Goal: Consume media (video, audio): Consume media (video, audio)

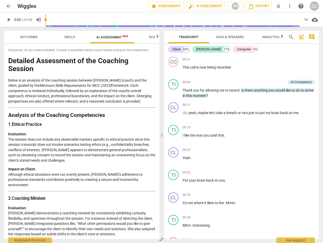
click at [11, 21] on span "play_arrow" at bounding box center [9, 20] width 6 height 6
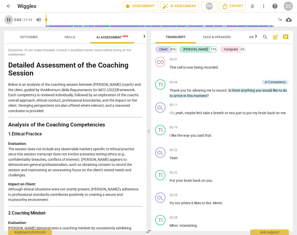
click at [7, 20] on span "pause" at bounding box center [9, 20] width 6 height 6
click at [8, 20] on span "play_arrow" at bounding box center [9, 20] width 6 height 6
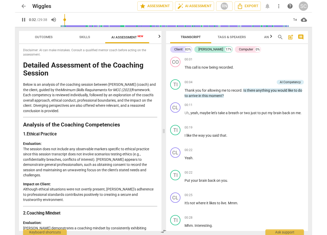
scroll to position [191, 0]
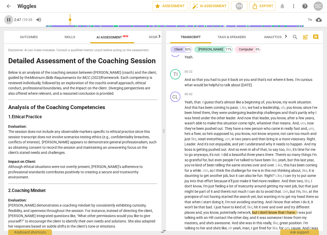
click at [8, 21] on span "pause" at bounding box center [9, 20] width 6 height 6
click at [7, 19] on span "play_arrow" at bounding box center [9, 20] width 6 height 6
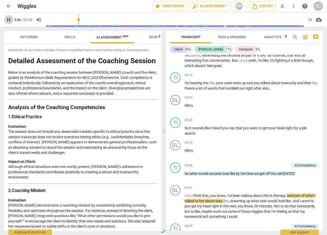
click at [10, 20] on span "pause" at bounding box center [9, 20] width 6 height 6
click at [7, 18] on span "play_arrow" at bounding box center [9, 20] width 6 height 6
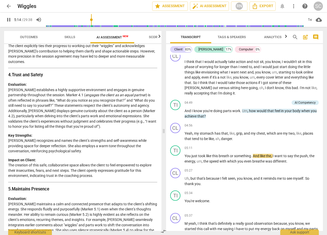
scroll to position [381, 0]
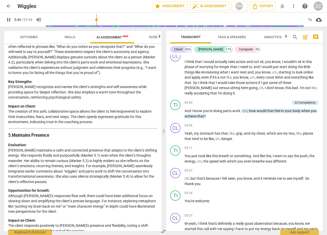
click at [8, 21] on span "pause" at bounding box center [9, 20] width 6 height 6
drag, startPoint x: 193, startPoint y: 97, endPoint x: 183, endPoint y: 96, distance: 9.5
click at [183, 98] on div "TI play_arrow pause 04:49 + Add competency AI Competency keyboard_arrow_right A…" at bounding box center [244, 109] width 157 height 23
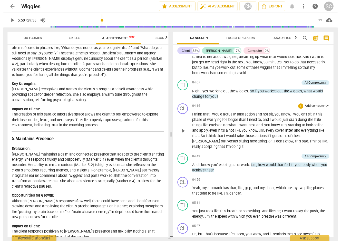
scroll to position [555, 0]
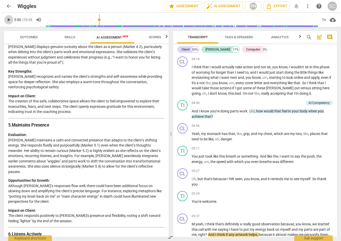
click at [9, 18] on span "play_arrow" at bounding box center [9, 20] width 6 height 6
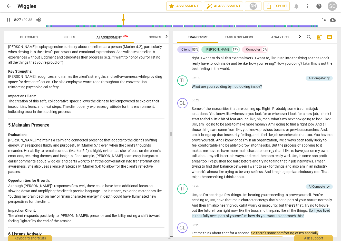
click at [11, 19] on span "pause" at bounding box center [9, 20] width 6 height 6
click at [8, 17] on span "play_arrow" at bounding box center [9, 20] width 6 height 6
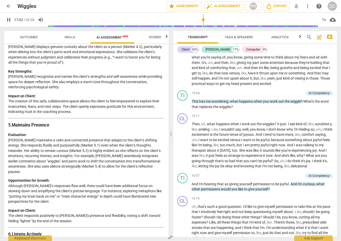
scroll to position [1672, 0]
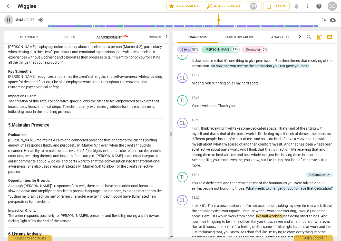
click at [10, 18] on span "pause" at bounding box center [9, 20] width 6 height 6
click at [10, 20] on span "play_arrow" at bounding box center [9, 20] width 6 height 6
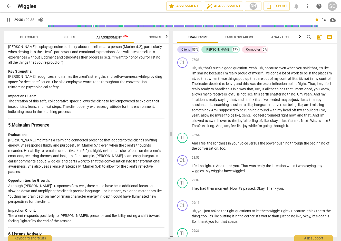
scroll to position [2713, 0]
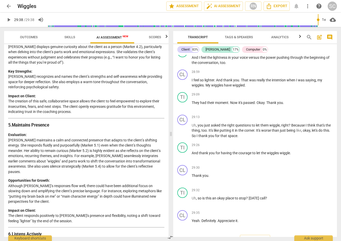
type input "1778"
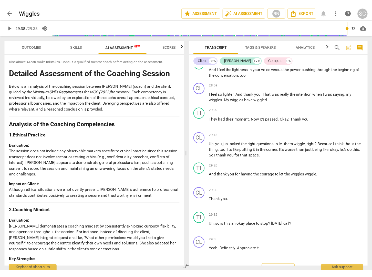
scroll to position [2549, 0]
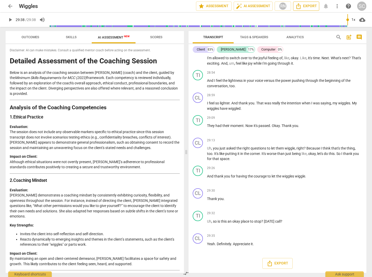
click at [301, 6] on icon "Export" at bounding box center [298, 6] width 6 height 6
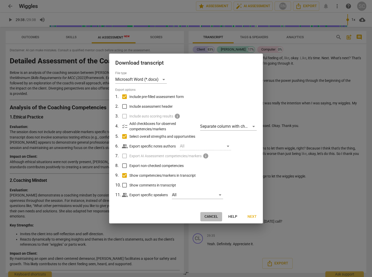
click at [221, 217] on button "Cancel" at bounding box center [211, 216] width 22 height 9
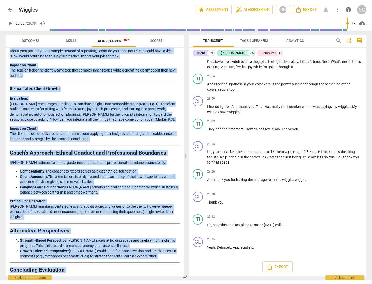
scroll to position [716, 0]
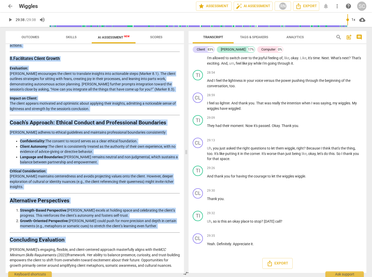
drag, startPoint x: 11, startPoint y: 60, endPoint x: 157, endPoint y: 268, distance: 254.3
copy div "Loremips Dolorsitam co adi Elitsedd Eiusmod Tempo in ut laboreet do mag aliquae…"
click at [58, 7] on div "Wiggles edit" at bounding box center [105, 6] width 173 height 6
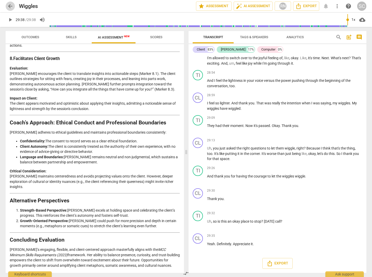
click at [9, 5] on span "arrow_back" at bounding box center [10, 6] width 6 height 6
